Goal: Register for event/course

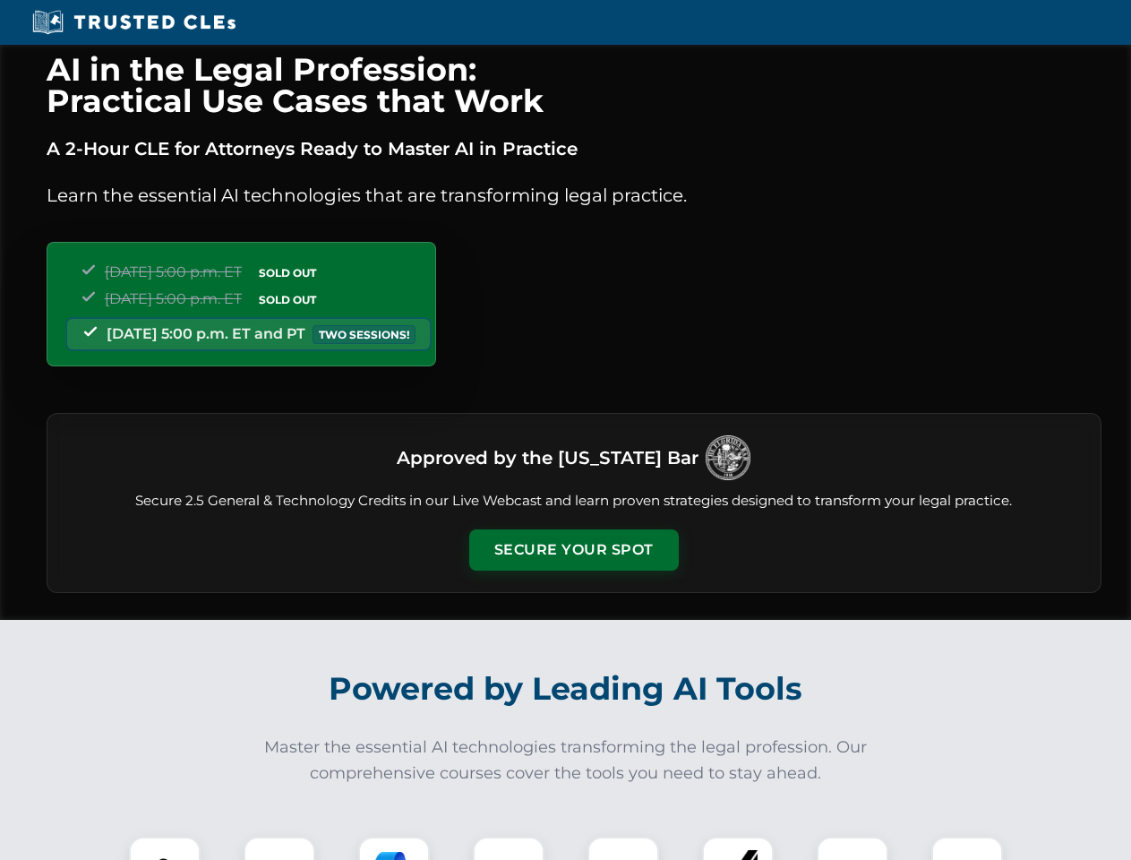
click at [573, 550] on button "Secure Your Spot" at bounding box center [574, 549] width 210 height 41
click at [165, 848] on img at bounding box center [165, 872] width 52 height 52
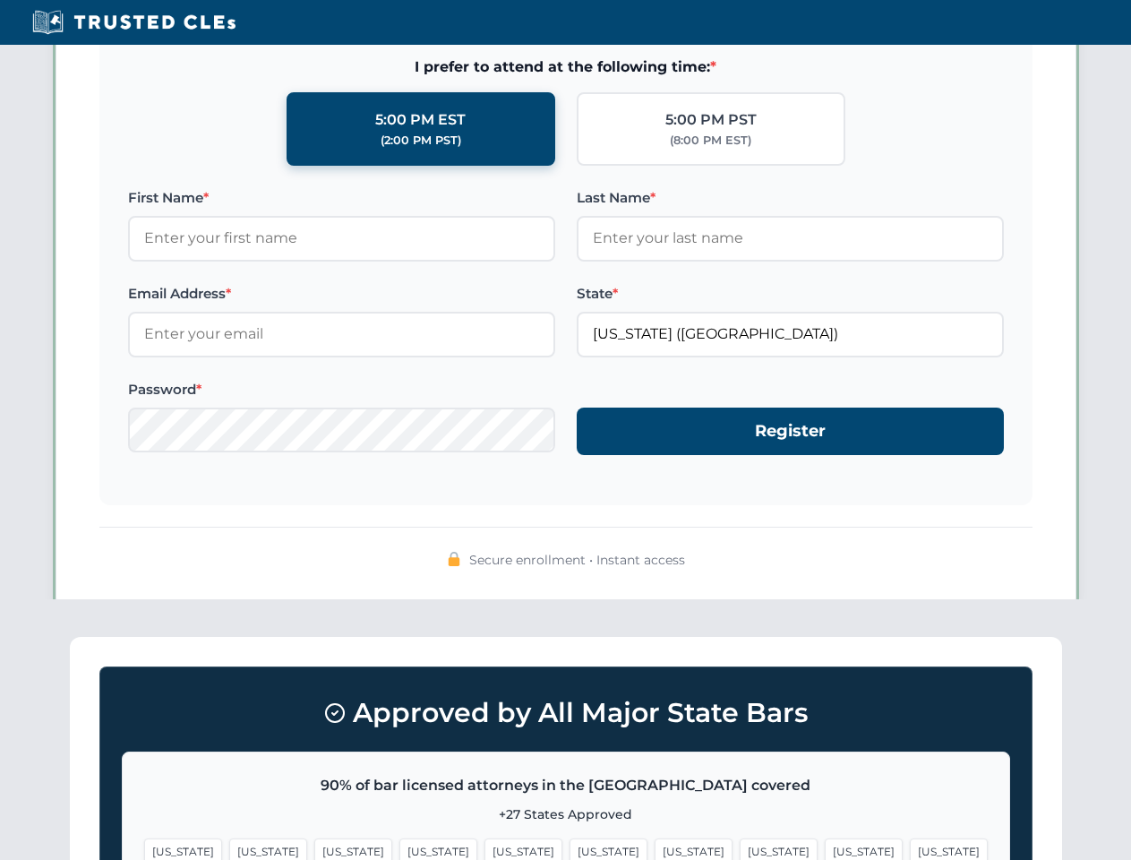
click at [655, 848] on span "[US_STATE]" at bounding box center [694, 851] width 78 height 26
click at [825, 848] on span "[US_STATE]" at bounding box center [864, 851] width 78 height 26
